Goal: Task Accomplishment & Management: Use online tool/utility

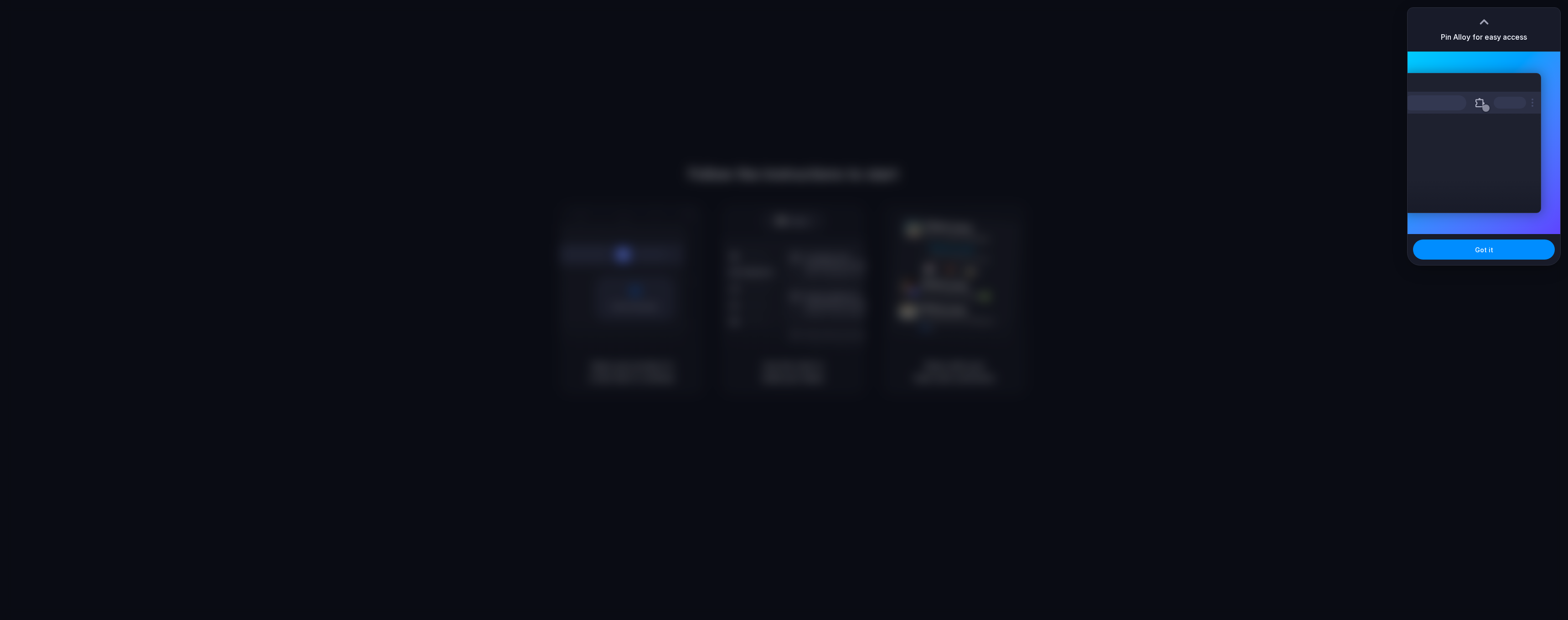
click at [784, 310] on div at bounding box center [784, 310] width 0 height 0
click at [1151, 150] on div at bounding box center [784, 310] width 1568 height 620
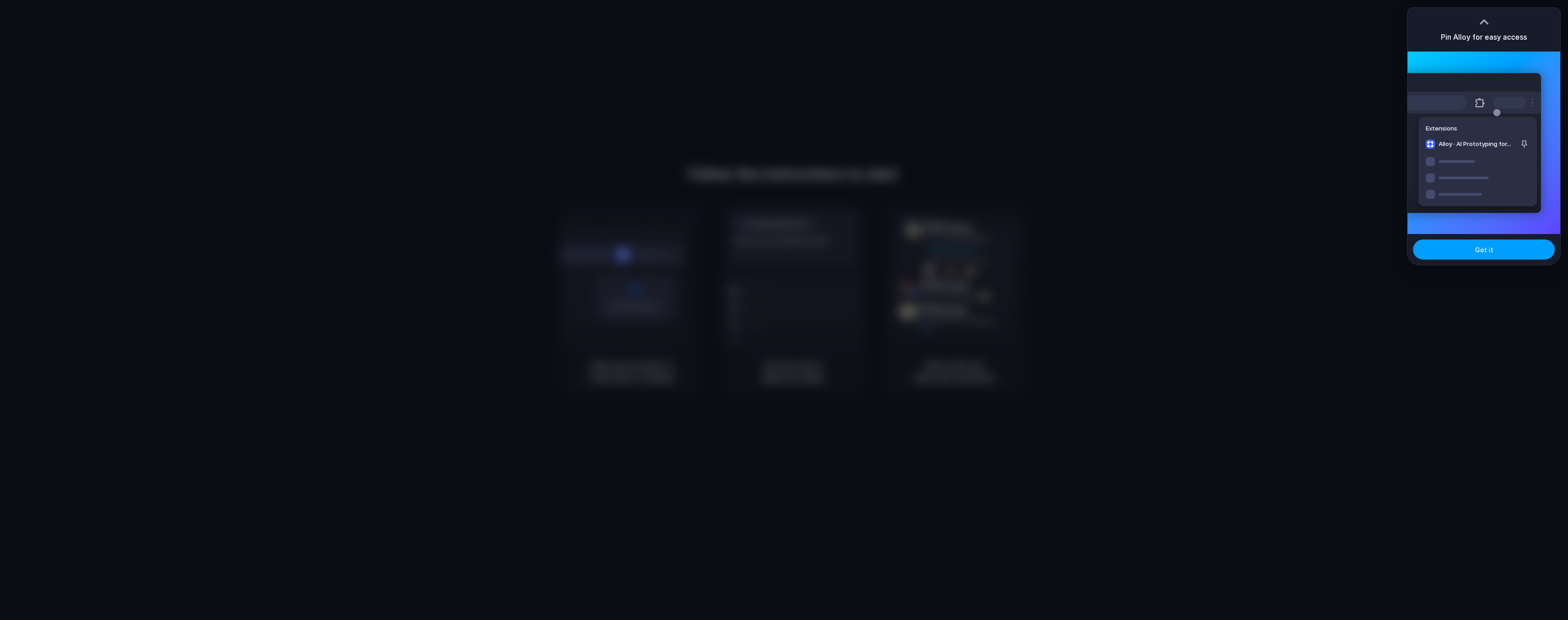
click at [1449, 255] on button "Got it" at bounding box center [1483, 249] width 142 height 20
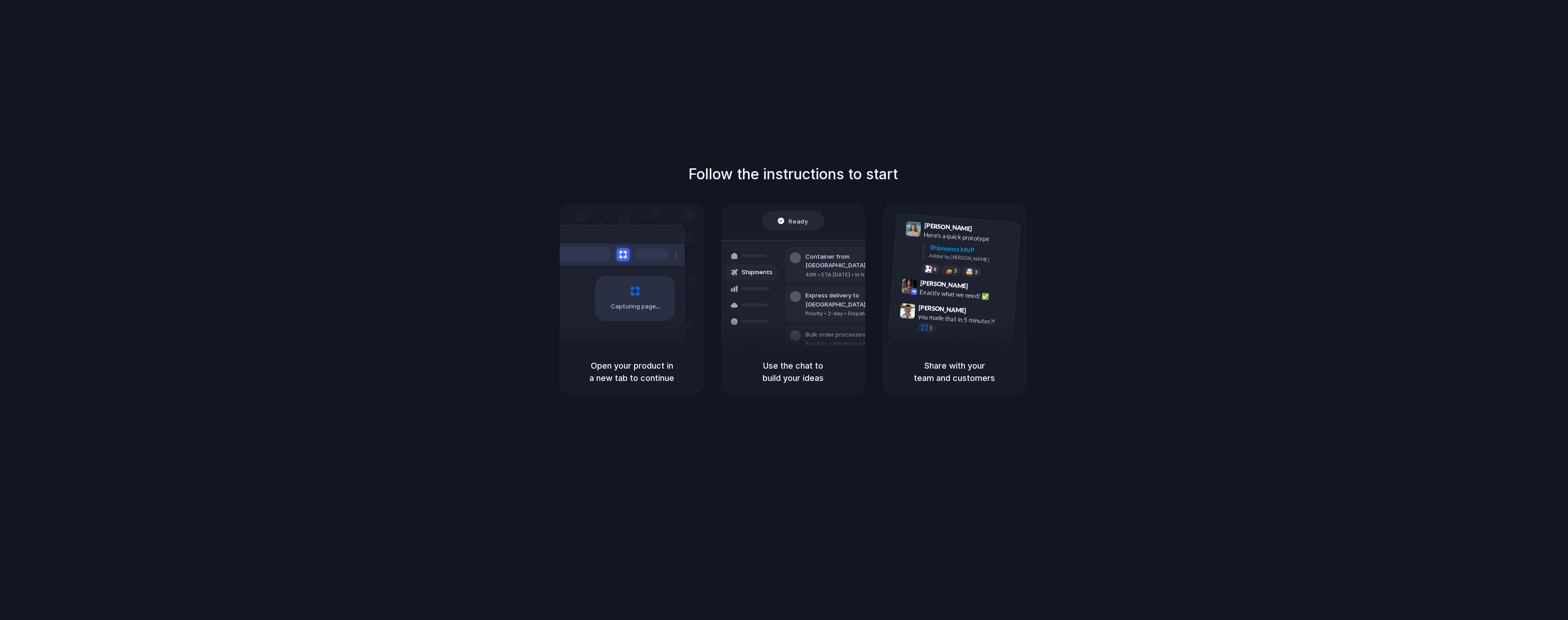
click at [626, 343] on div "Capturing page" at bounding box center [616, 295] width 138 height 140
click at [750, 317] on div at bounding box center [751, 321] width 53 height 16
click at [986, 305] on div "Max Meyer 9:42 AM Exactly what we need! ✅" at bounding box center [953, 291] width 125 height 33
click at [804, 146] on div "Follow the instructions to start Capturing page Open your product in a new tab …" at bounding box center [793, 319] width 1586 height 638
click at [589, 61] on div "Follow the instructions to start Capturing page Open your product in a new tab …" at bounding box center [793, 319] width 1586 height 638
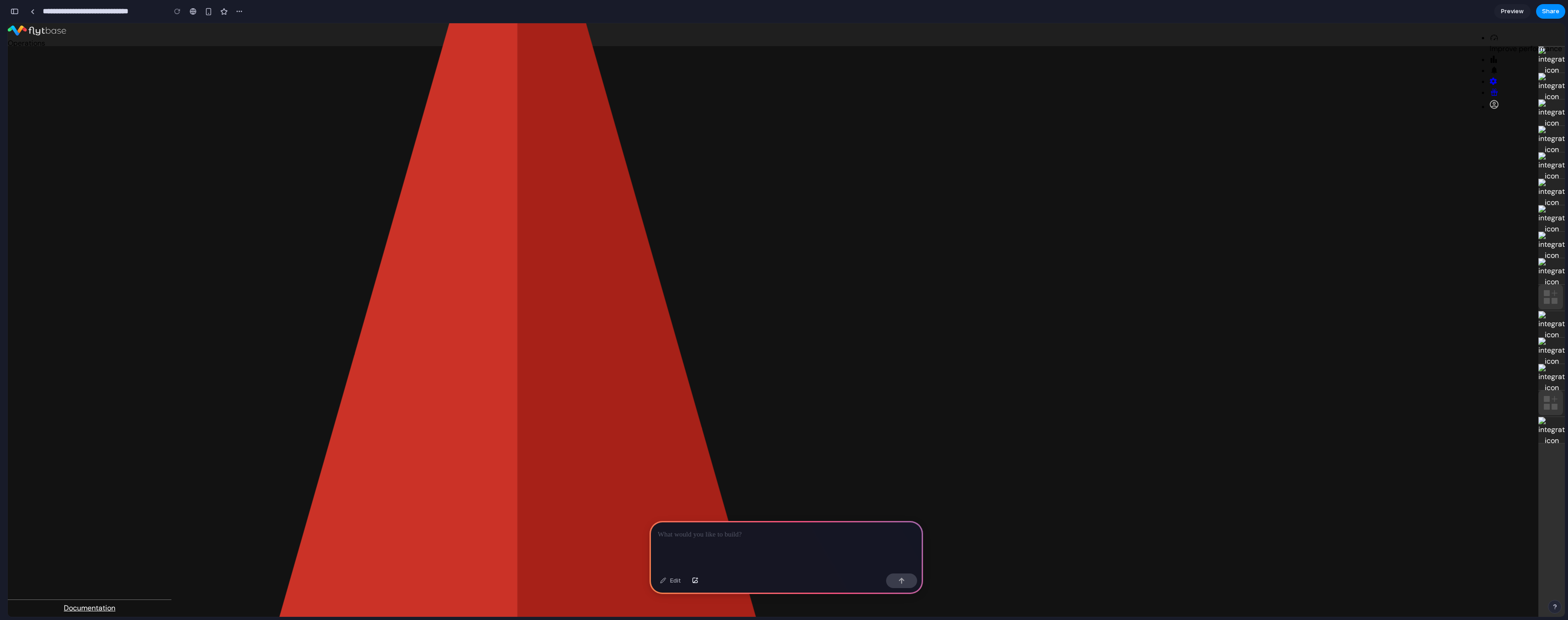
click at [12, 65] on icon at bounding box center [10, 65] width 1 height 1
click at [19, 60] on icon at bounding box center [13, 65] width 11 height 11
click at [203, 12] on button "button" at bounding box center [208, 11] width 13 height 13
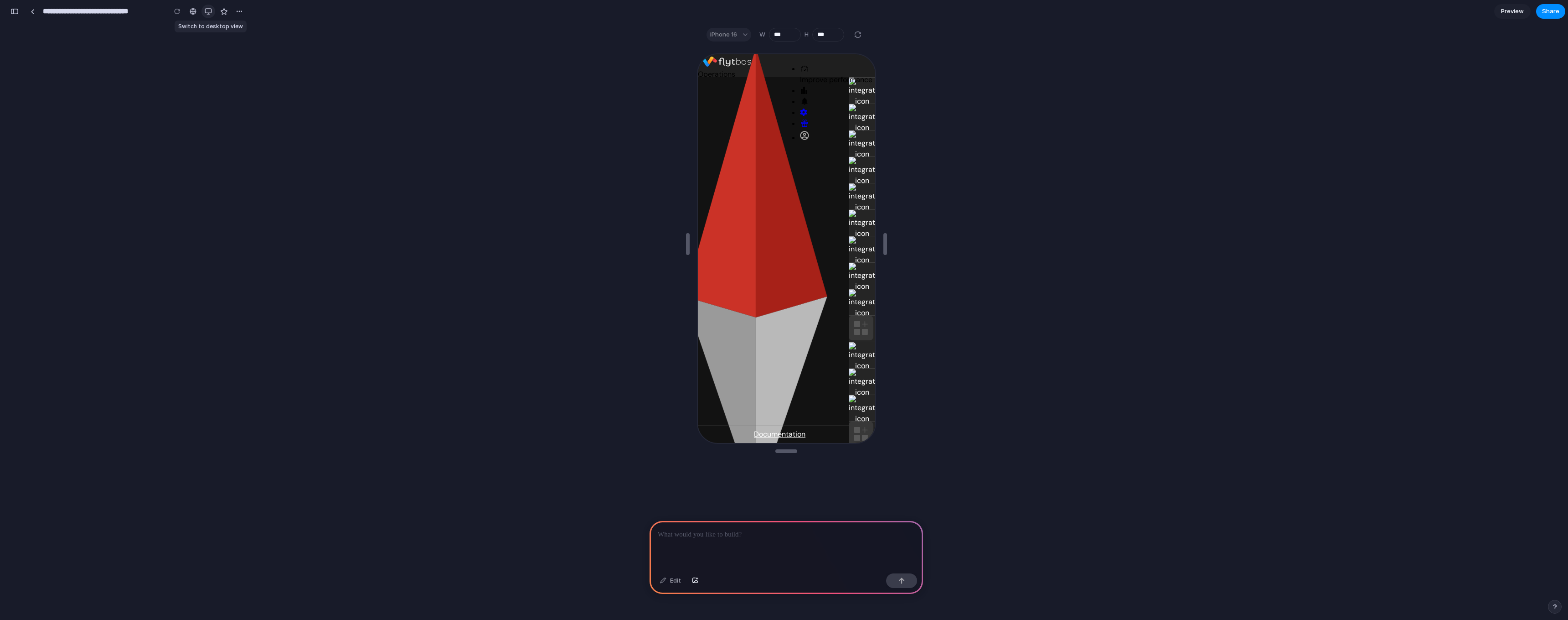
click at [206, 12] on div "button" at bounding box center [208, 12] width 7 height 7
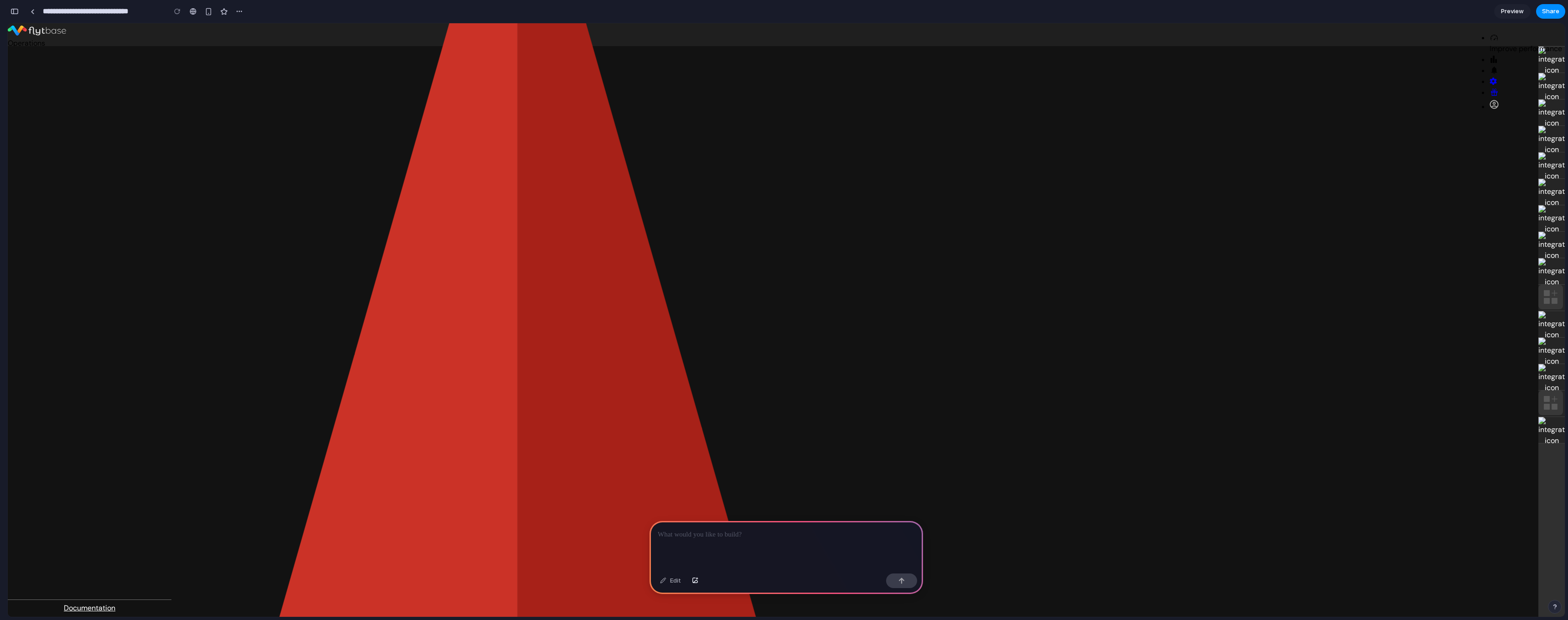
click at [791, 532] on p at bounding box center [786, 535] width 257 height 11
click at [760, 527] on p "**********" at bounding box center [786, 529] width 257 height 22
click at [810, 524] on p "**********" at bounding box center [786, 529] width 257 height 22
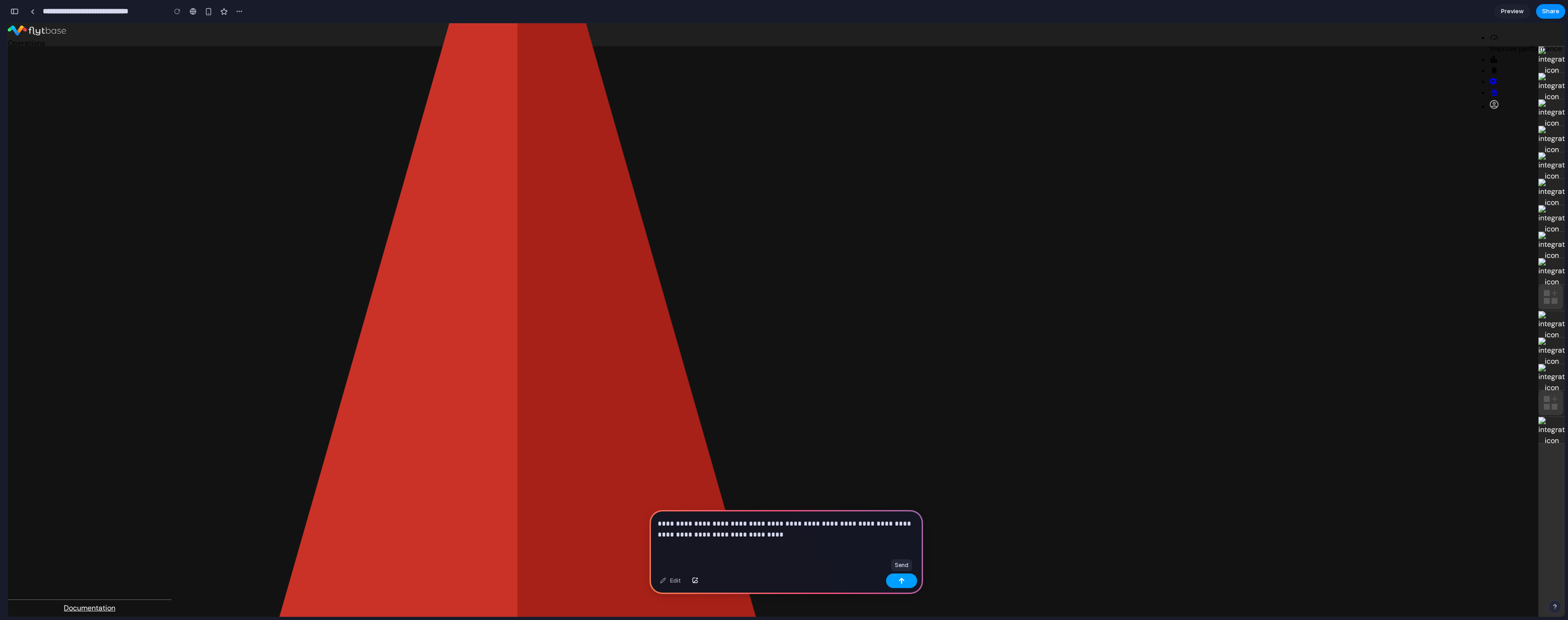
click at [895, 580] on button "button" at bounding box center [901, 580] width 31 height 15
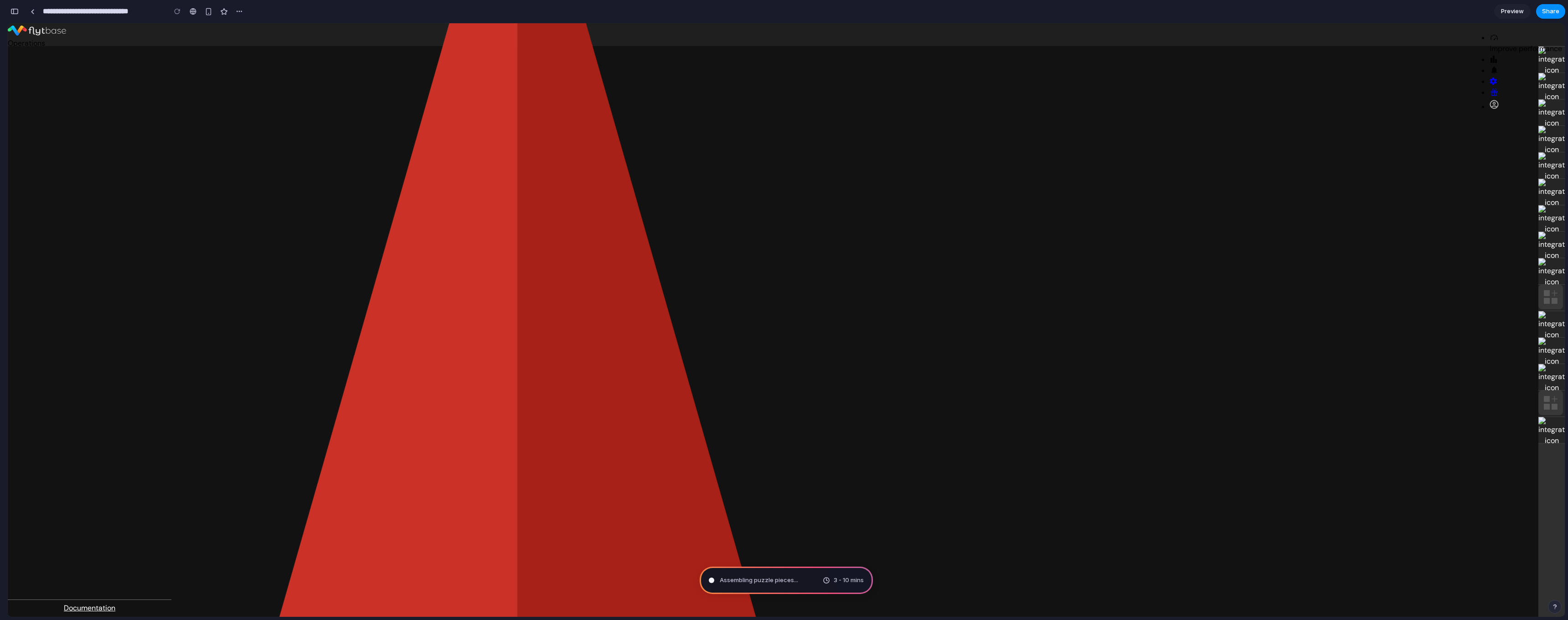
click at [793, 590] on div "Assembling puzzle pieces ... 3 - 10 mins" at bounding box center [786, 580] width 173 height 27
click at [782, 579] on span "Assembling puzzle pieces ." at bounding box center [757, 580] width 75 height 9
click at [1489, 55] on icon at bounding box center [1494, 59] width 9 height 7
click at [1498, 66] on icon at bounding box center [1494, 70] width 9 height 7
click at [1511, 35] on ul "Improve performance" at bounding box center [1516, 72] width 91 height 80
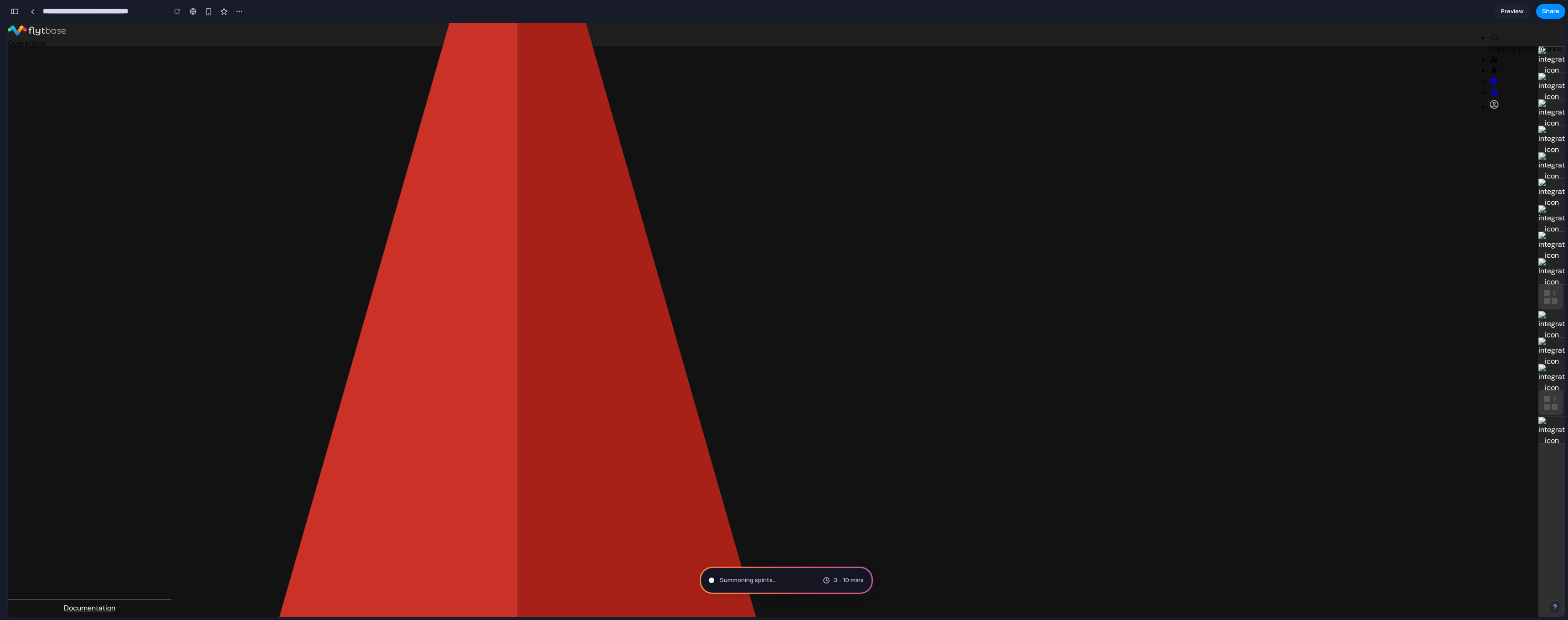
click at [1499, 88] on icon at bounding box center [1494, 92] width 9 height 7
click at [1567, 39] on div "**********" at bounding box center [788, 310] width 1561 height 620
click at [1504, 102] on app-account-info-drop at bounding box center [1497, 107] width 15 height 10
click at [1499, 100] on icon at bounding box center [1494, 104] width 9 height 9
click at [1324, 38] on div "Operations FlytBase Demos" at bounding box center [786, 55] width 1557 height 36
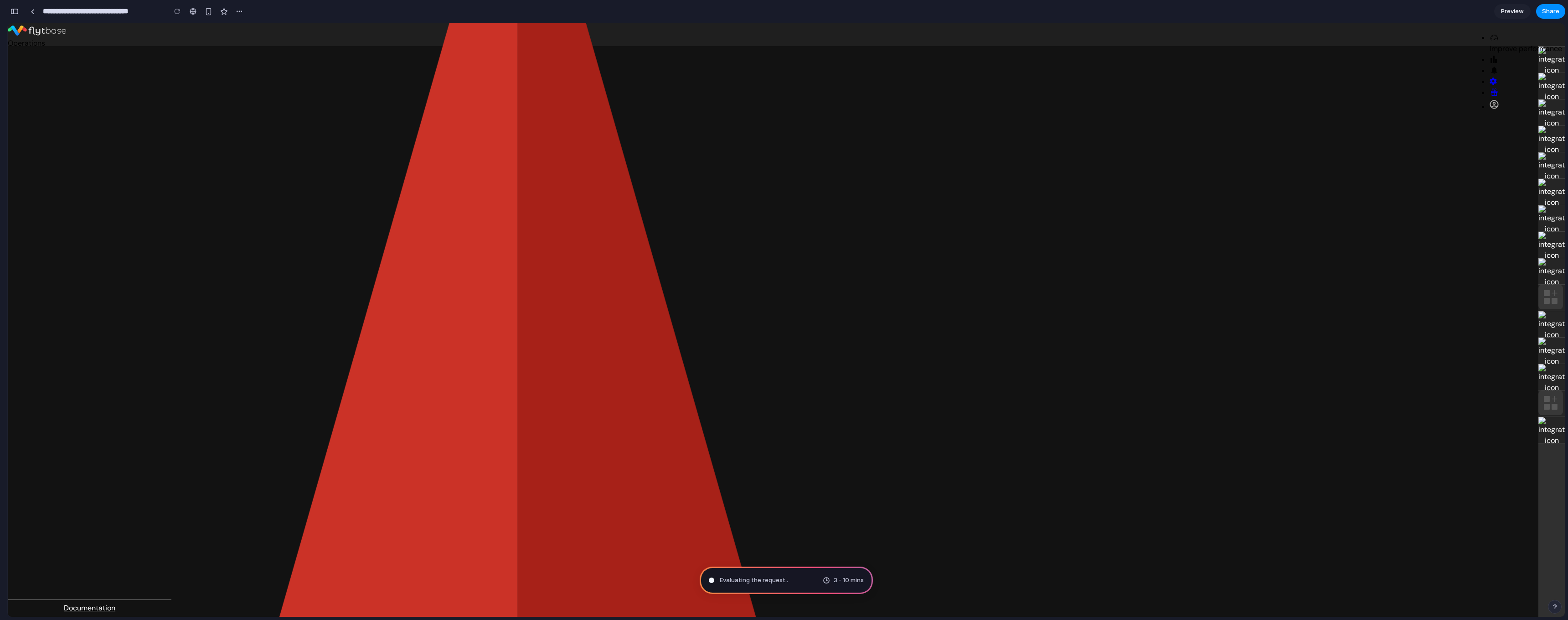
drag, startPoint x: 40, startPoint y: 158, endPoint x: 117, endPoint y: 177, distance: 79.3
click at [760, 586] on div "Evaluating the request . 3 - 10 mins" at bounding box center [786, 580] width 173 height 27
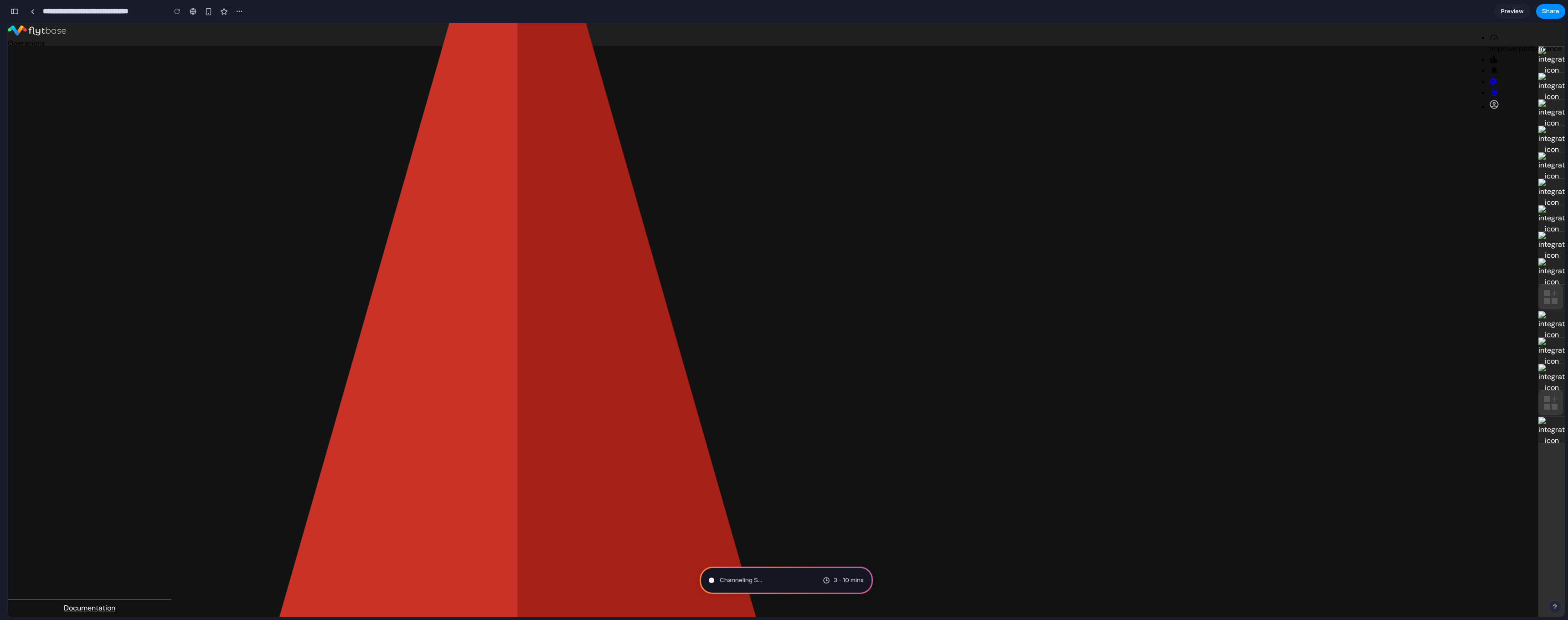
click at [751, 582] on div "Channeling S ... 3 - 10 mins" at bounding box center [786, 580] width 173 height 27
drag, startPoint x: 710, startPoint y: 583, endPoint x: 827, endPoint y: 583, distance: 117.0
click at [828, 583] on div "Determining pote 3 - 10 mins" at bounding box center [786, 580] width 173 height 27
click at [835, 582] on span "3 - 10 mins" at bounding box center [849, 580] width 30 height 9
click at [1550, 605] on button "button" at bounding box center [1555, 607] width 13 height 13
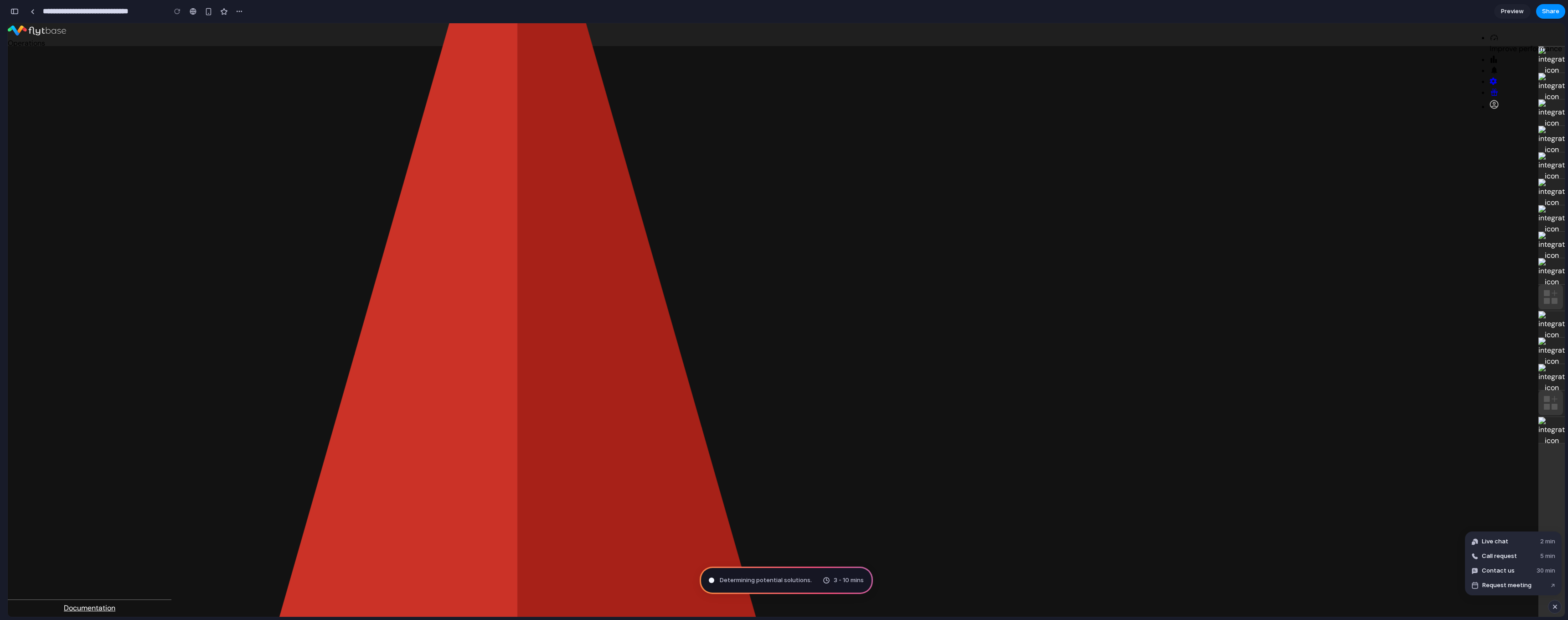
click at [1556, 606] on div "button" at bounding box center [1555, 607] width 8 height 11
type input "**********"
